Goal: Task Accomplishment & Management: Manage account settings

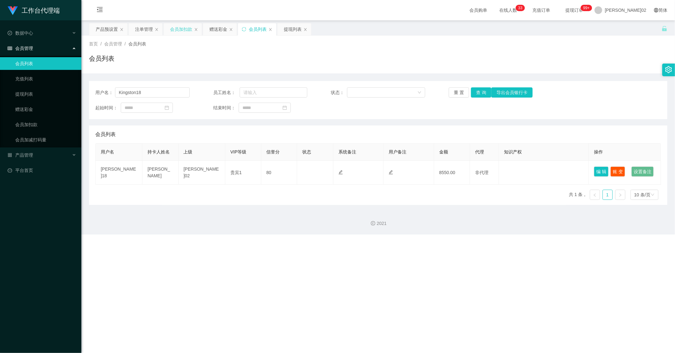
click at [178, 28] on div "会员加扣款" at bounding box center [181, 29] width 22 height 12
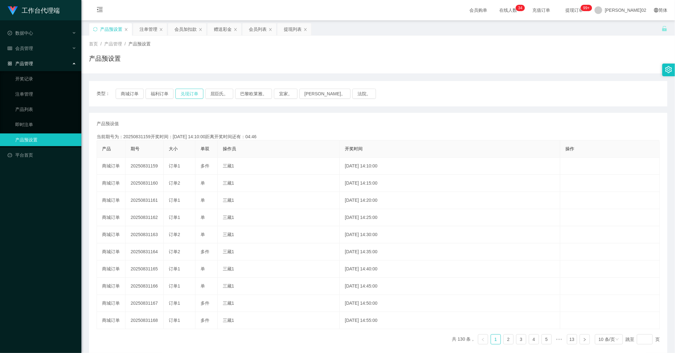
click at [187, 96] on button "兑现订单" at bounding box center [189, 94] width 28 height 10
click at [192, 94] on button "兑现订单" at bounding box center [189, 94] width 28 height 10
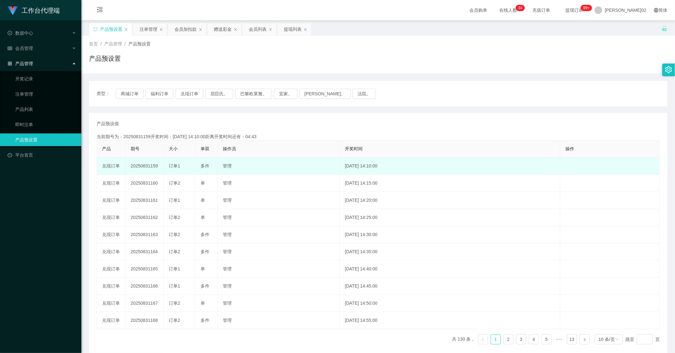
click at [153, 165] on td "20250831159" at bounding box center [144, 166] width 38 height 17
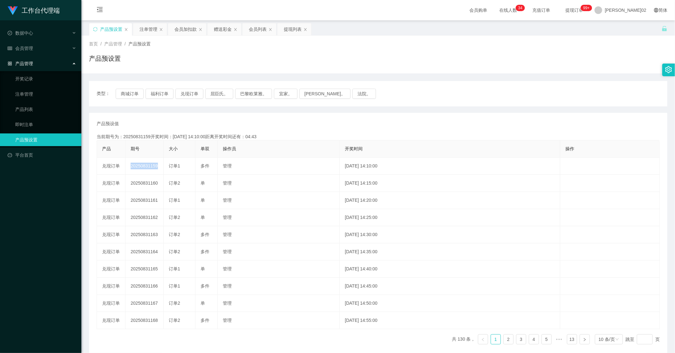
copy td "20250831159"
click at [183, 87] on div "类型： 商城订单 福利订单 兑现订单 屈臣氏。 巴黎欧莱雅。 宜家。 森亨。 法院。" at bounding box center [378, 93] width 578 height 25
click at [184, 90] on div "类型： 商城订单 福利订单 兑现订单 屈臣氏。 巴黎欧莱雅。 宜家。 森亨。 法院。" at bounding box center [378, 93] width 578 height 25
click at [184, 90] on button "兑现订单" at bounding box center [189, 94] width 28 height 10
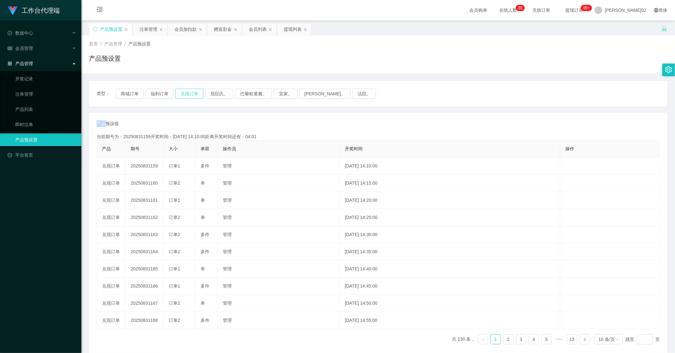
click at [184, 90] on button "兑现订单" at bounding box center [189, 94] width 28 height 10
click at [276, 152] on th "操作员" at bounding box center [279, 148] width 122 height 17
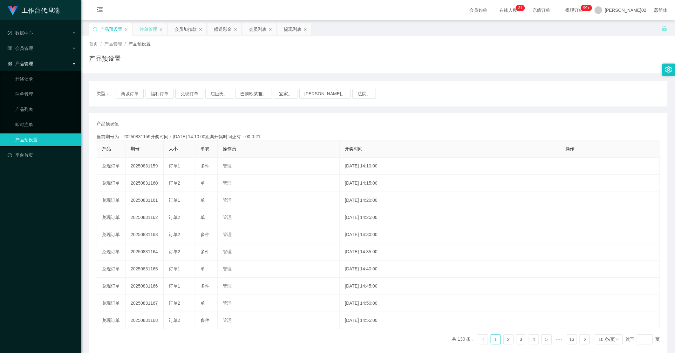
click at [146, 27] on div "注单管理" at bounding box center [148, 29] width 18 height 12
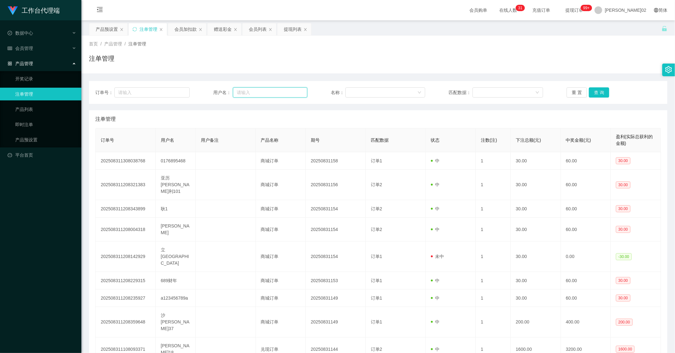
click at [272, 92] on input "text" at bounding box center [270, 92] width 75 height 10
paste input "JH300825"
type input "JH300825"
click at [597, 93] on button "查 询" at bounding box center [599, 92] width 20 height 10
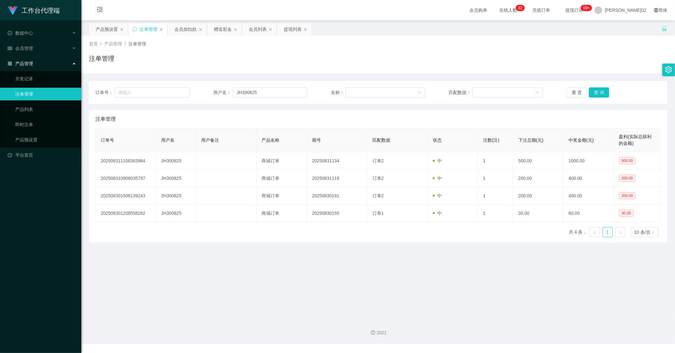
click at [569, 70] on div "首页 / 产品管理 / 注单管理 / 注单管理" at bounding box center [377, 55] width 593 height 38
click at [596, 94] on button "查 询" at bounding box center [599, 92] width 20 height 10
click at [596, 94] on div "重 置 查 询" at bounding box center [613, 92] width 94 height 10
click at [596, 94] on button "查 询" at bounding box center [599, 92] width 20 height 10
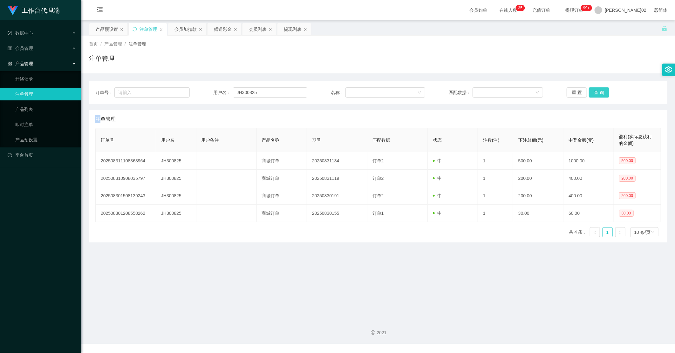
click at [596, 94] on button "查 询" at bounding box center [599, 92] width 20 height 10
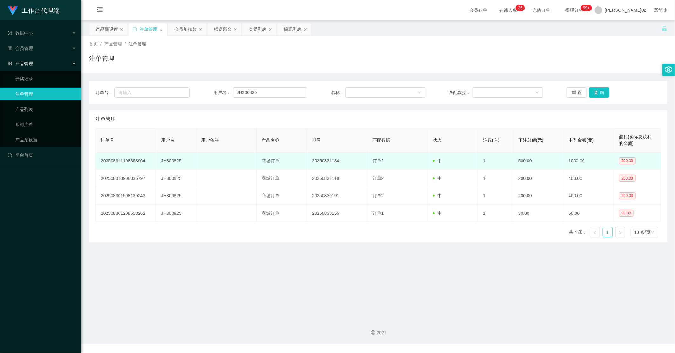
click at [285, 165] on td "商城订单" at bounding box center [282, 160] width 50 height 17
